Goal: Information Seeking & Learning: Learn about a topic

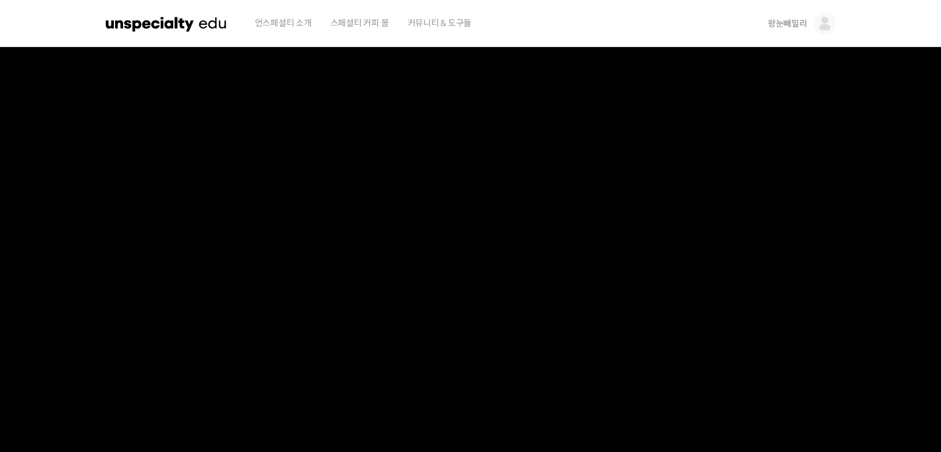
click at [148, 22] on img at bounding box center [166, 23] width 121 height 37
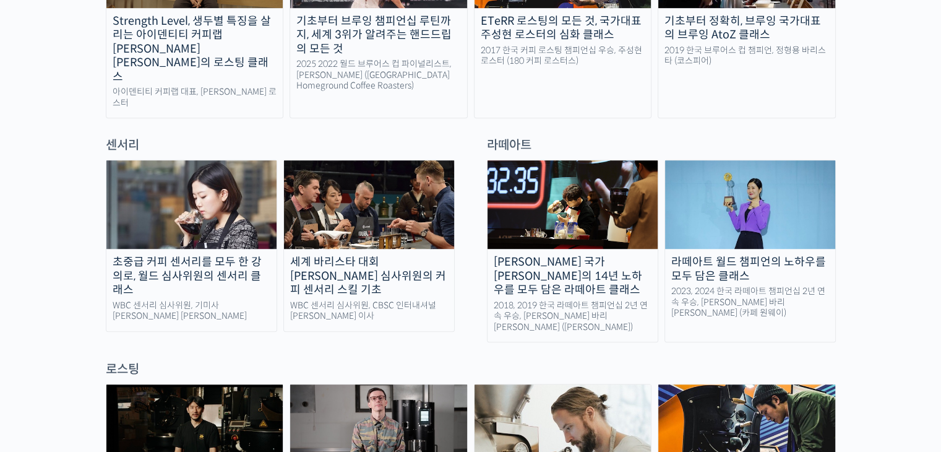
scroll to position [1185, 0]
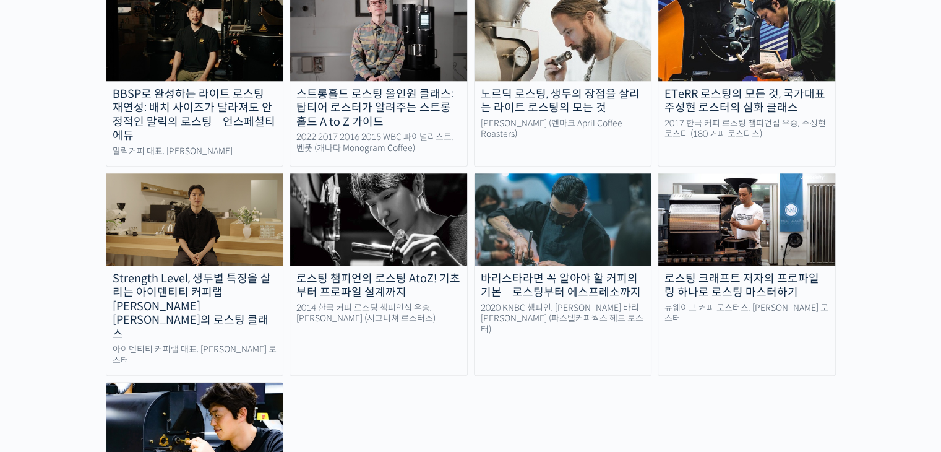
click at [202, 382] on img at bounding box center [194, 428] width 177 height 92
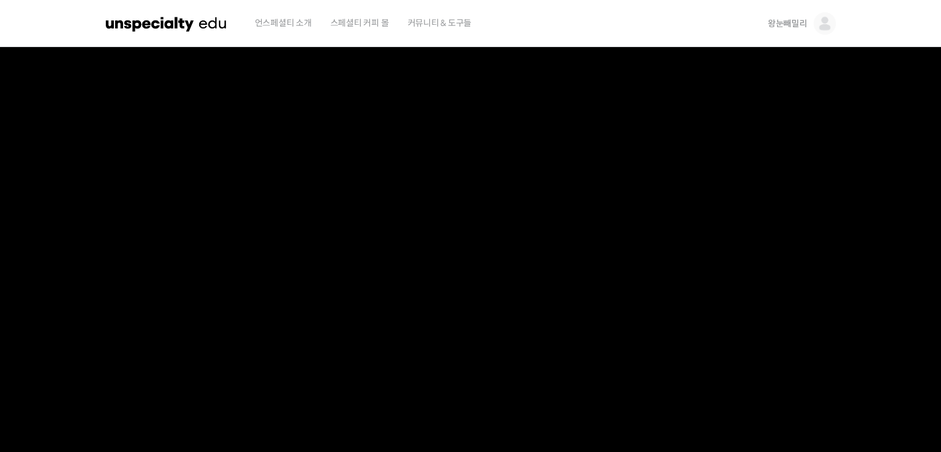
click at [828, 25] on img at bounding box center [825, 23] width 22 height 22
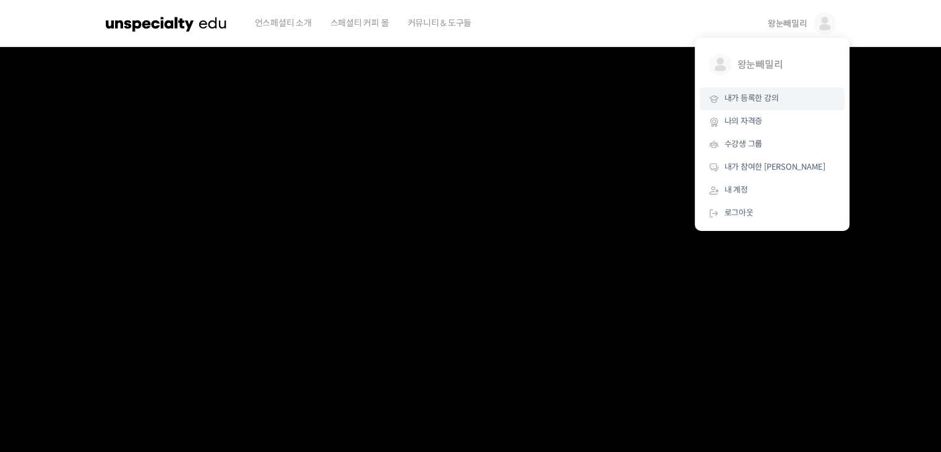
click at [757, 97] on span "내가 등록한 강의" at bounding box center [751, 98] width 54 height 11
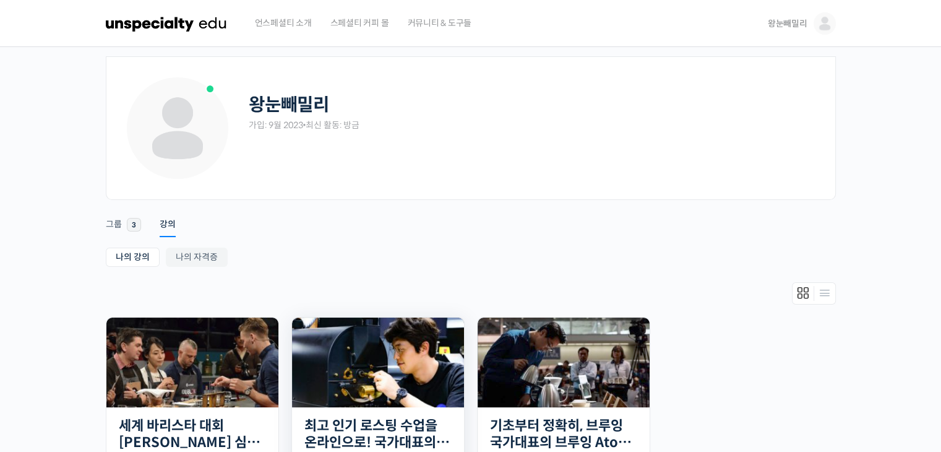
click at [375, 369] on img at bounding box center [378, 362] width 172 height 90
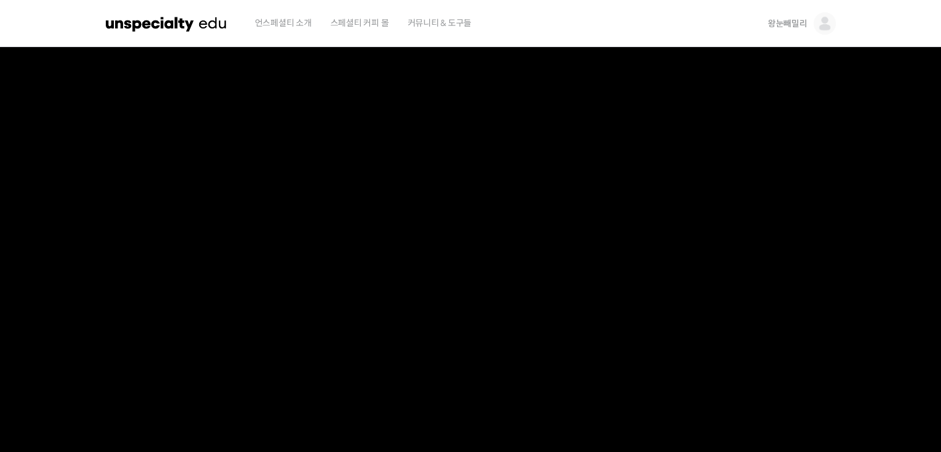
scroll to position [395, 0]
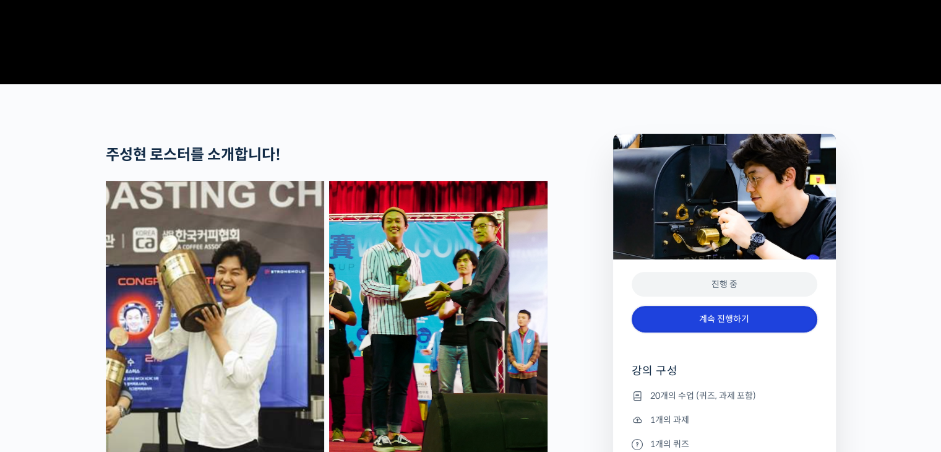
click at [716, 332] on link "계속 진행하기" at bounding box center [725, 319] width 186 height 27
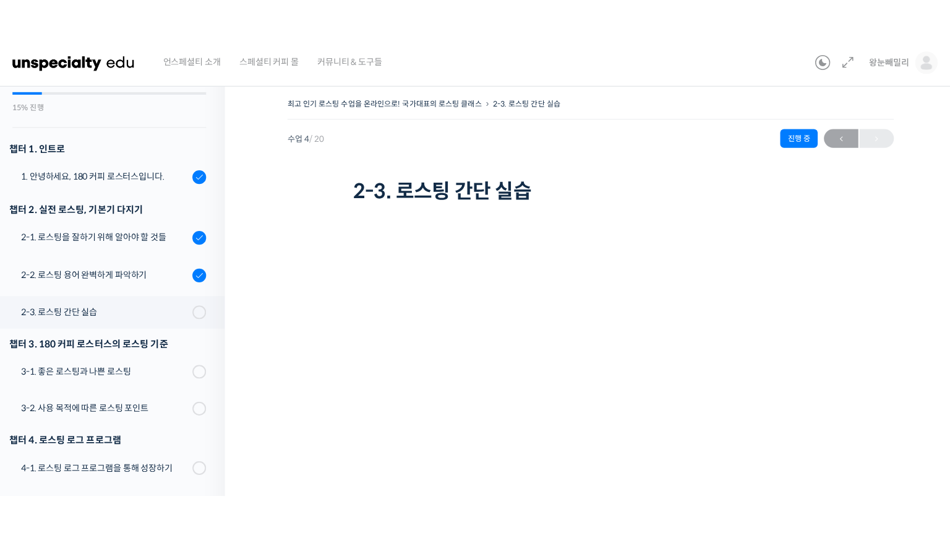
scroll to position [106, 0]
